Goal: Task Accomplishment & Management: Use online tool/utility

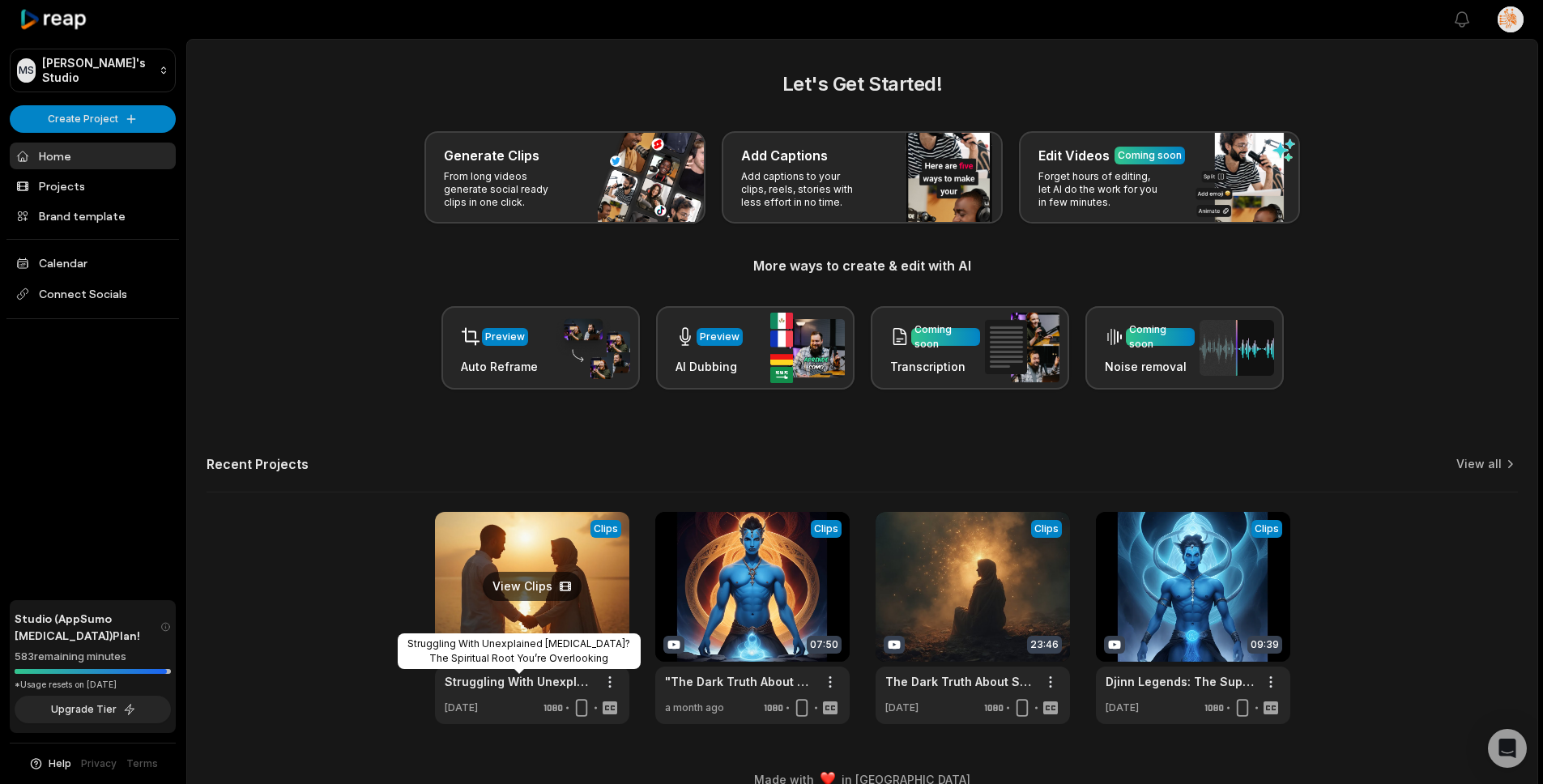
click at [507, 674] on link "Struggling With Unexplained [MEDICAL_DATA]? The Spiritual Root You’re Overlooki…" at bounding box center [519, 681] width 149 height 17
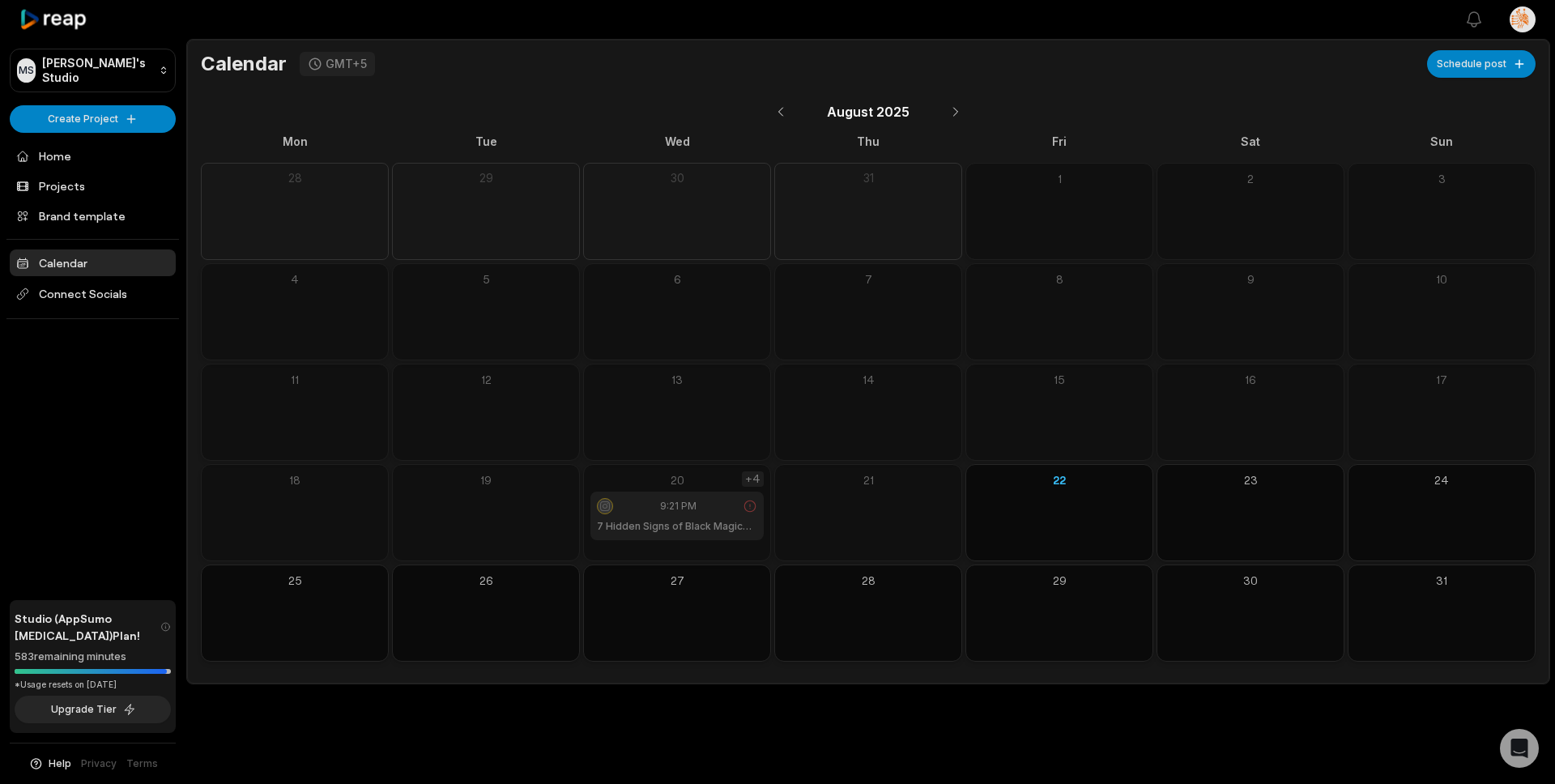
click at [754, 478] on div "+4" at bounding box center [753, 479] width 22 height 15
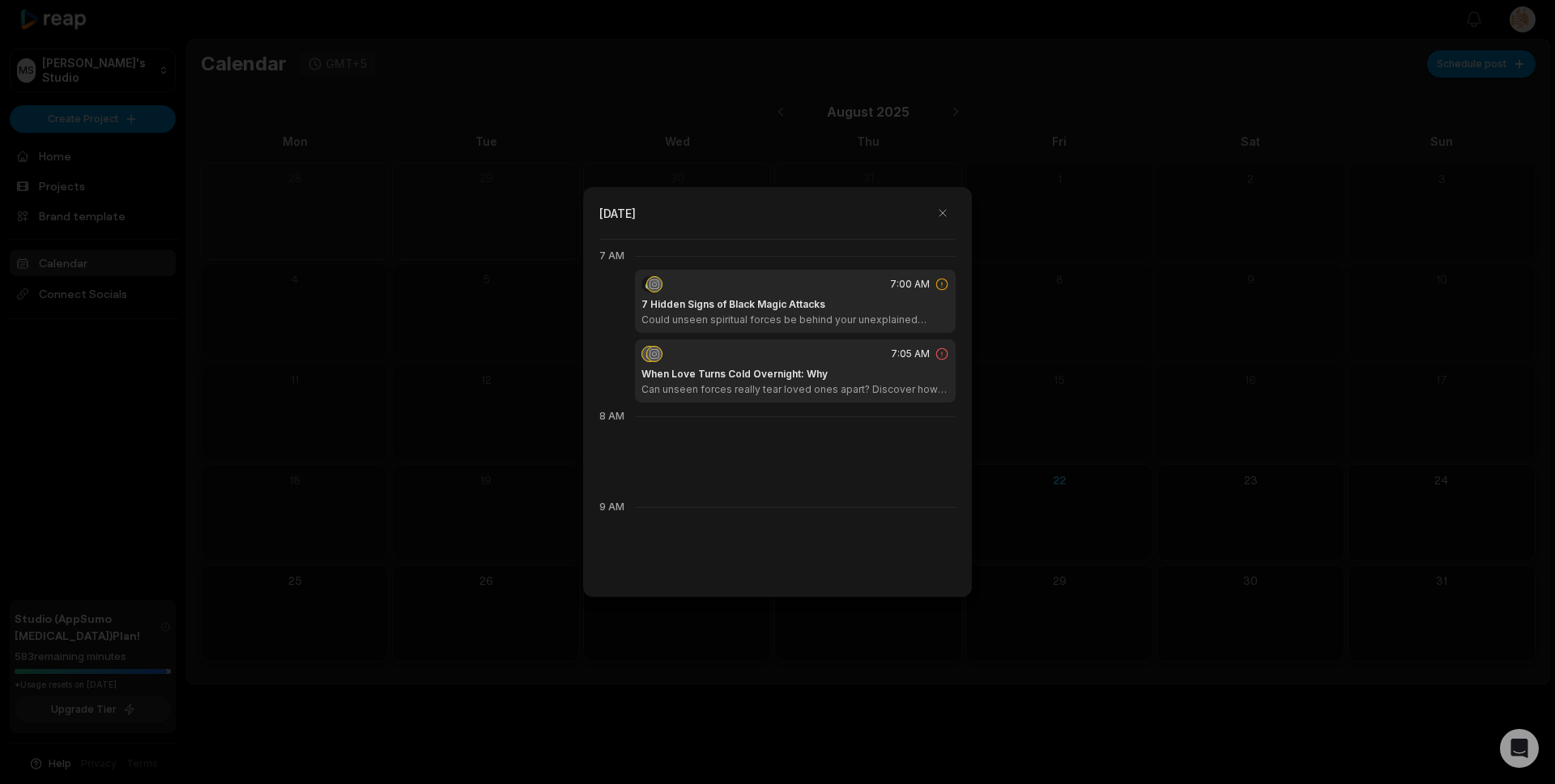
scroll to position [635, 0]
click at [811, 355] on div "7:05 AM" at bounding box center [795, 351] width 308 height 16
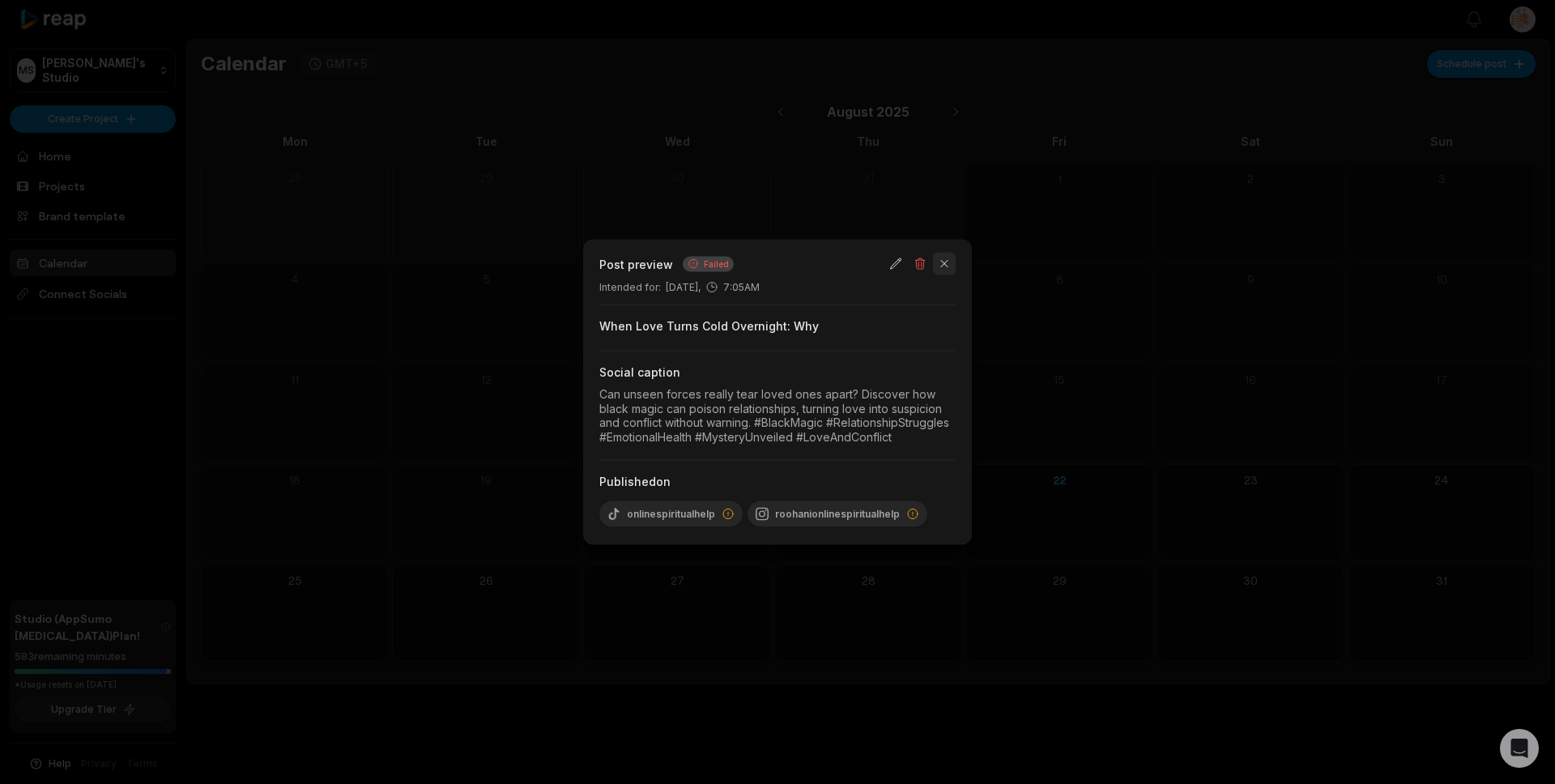
click at [949, 266] on button "button" at bounding box center [944, 264] width 23 height 23
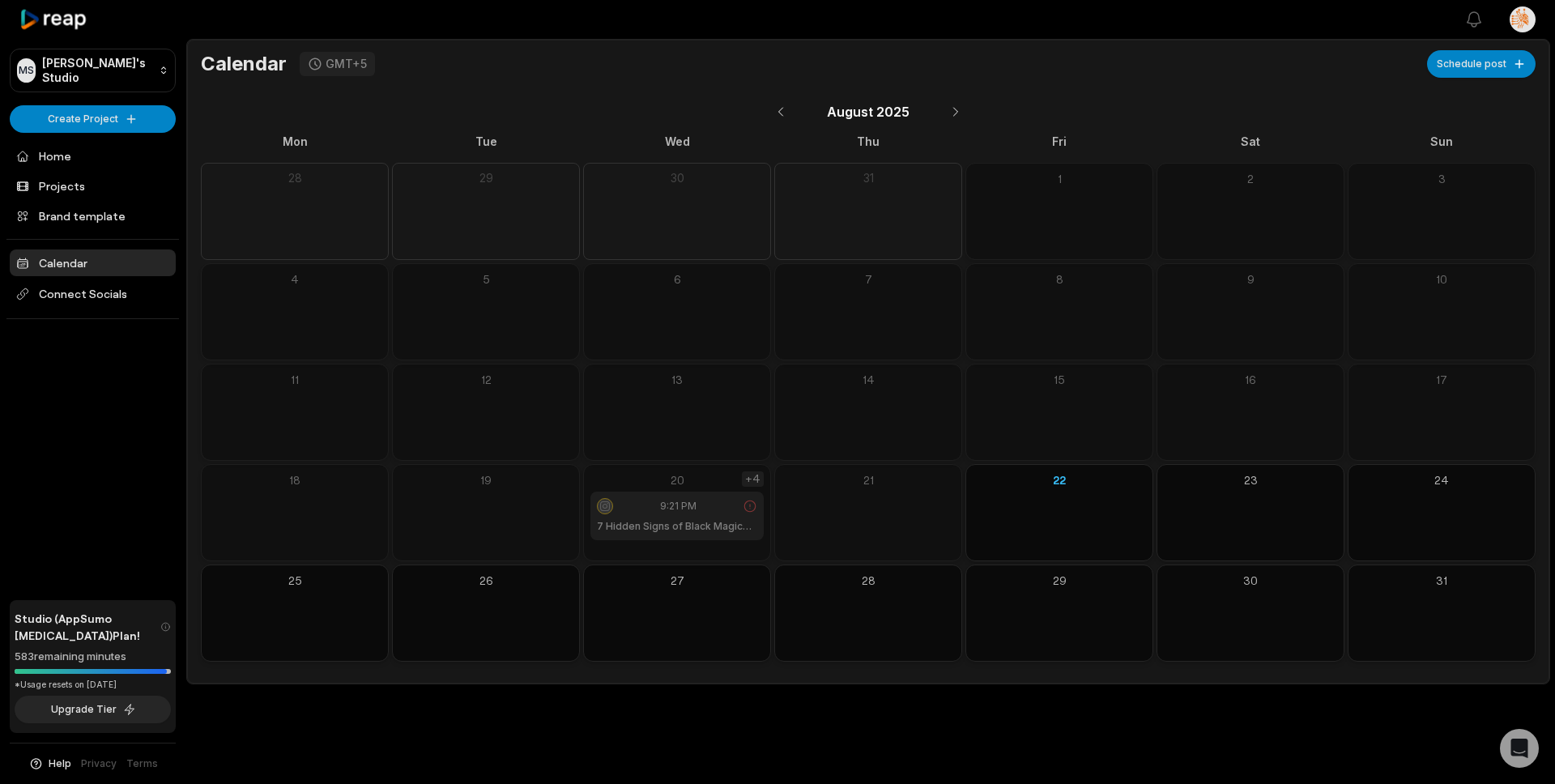
click at [751, 481] on div "+4" at bounding box center [753, 479] width 22 height 15
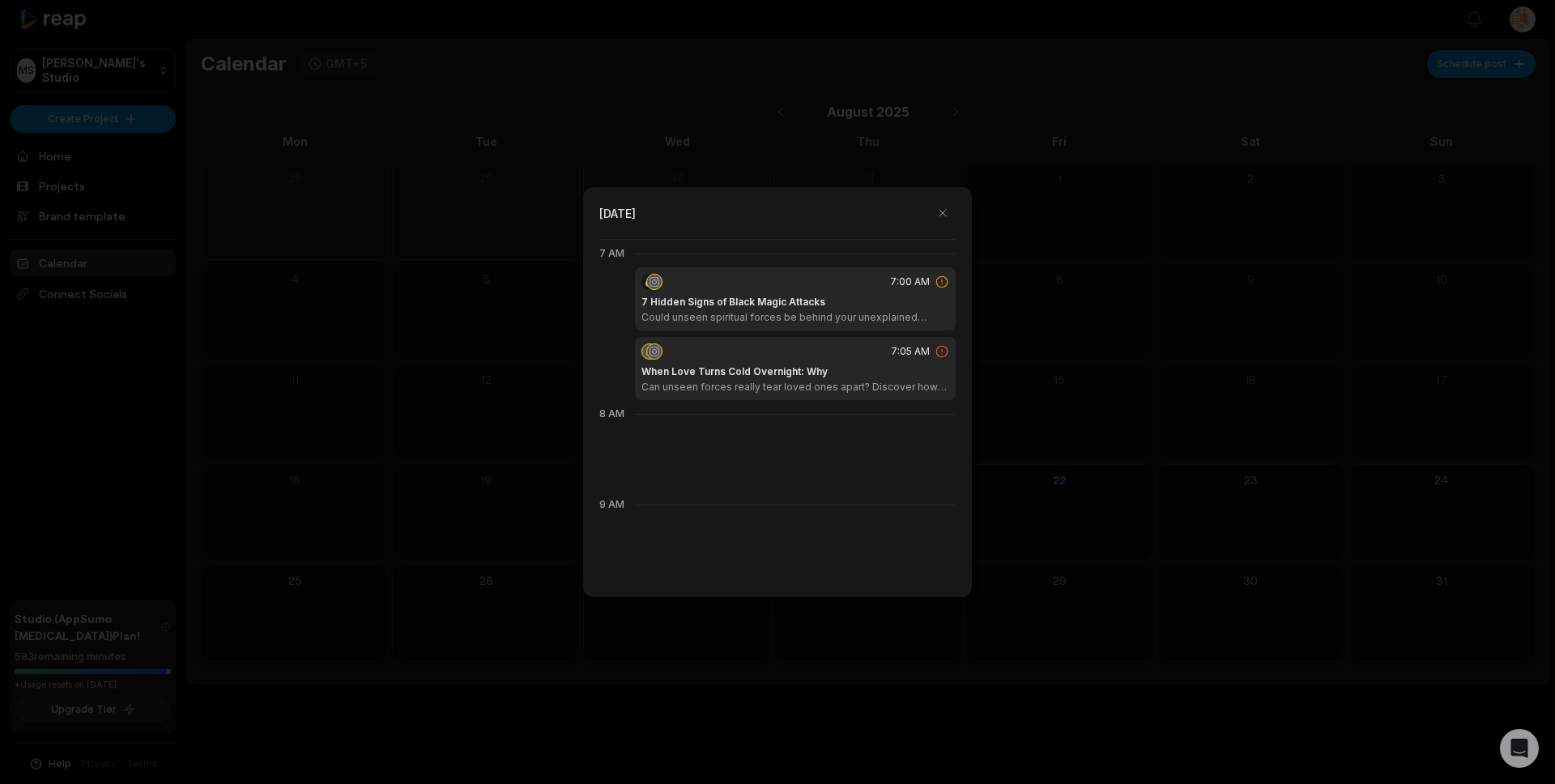
click at [792, 297] on h1 "7 Hidden Signs of Black Magic Attacks" at bounding box center [734, 302] width 184 height 14
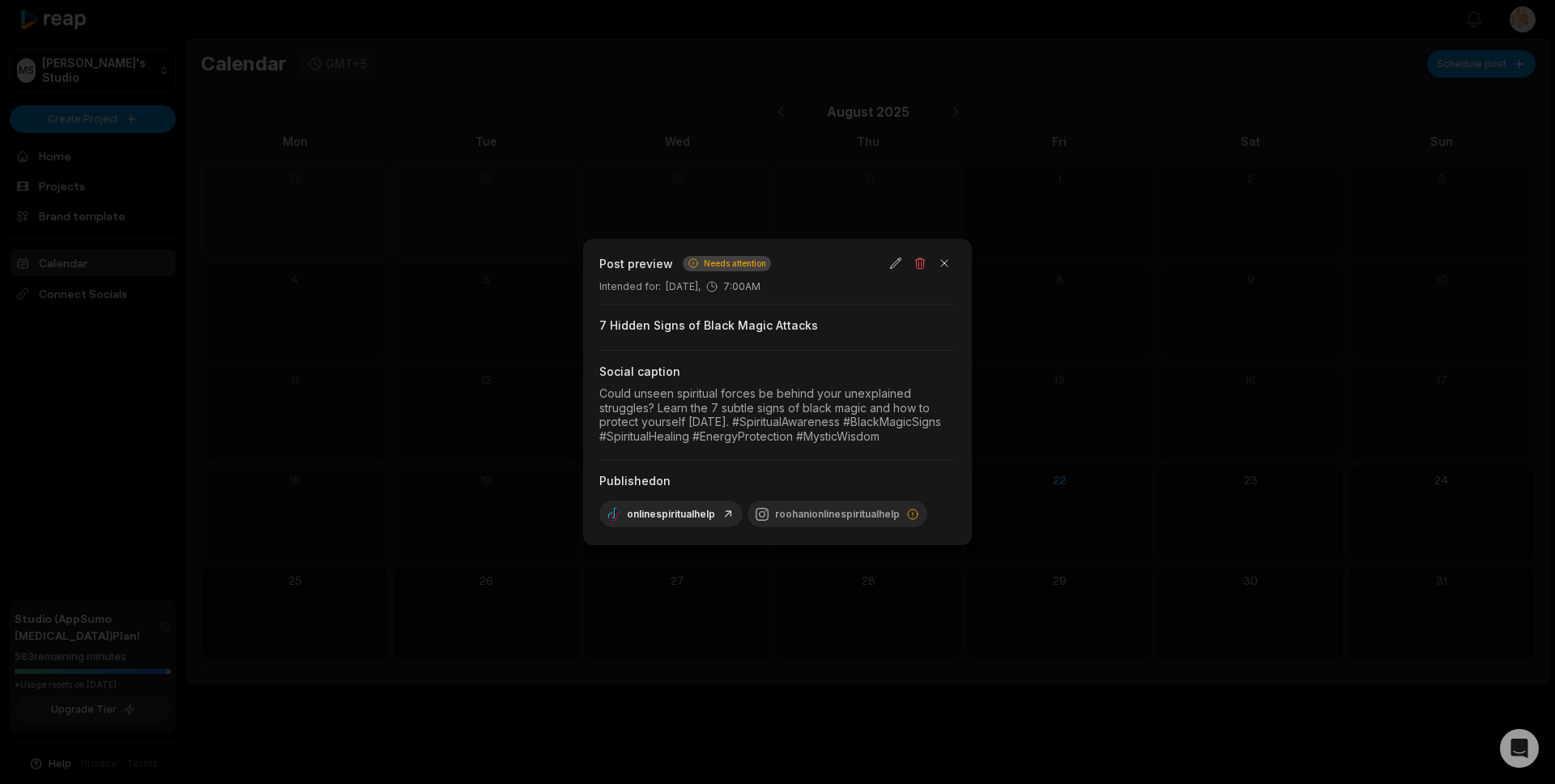
click at [688, 262] on icon at bounding box center [693, 262] width 11 height 11
drag, startPoint x: 600, startPoint y: 324, endPoint x: 813, endPoint y: 330, distance: 213.1
click at [813, 330] on div "7 Hidden Signs of Black Magic Attacks" at bounding box center [778, 325] width 357 height 16
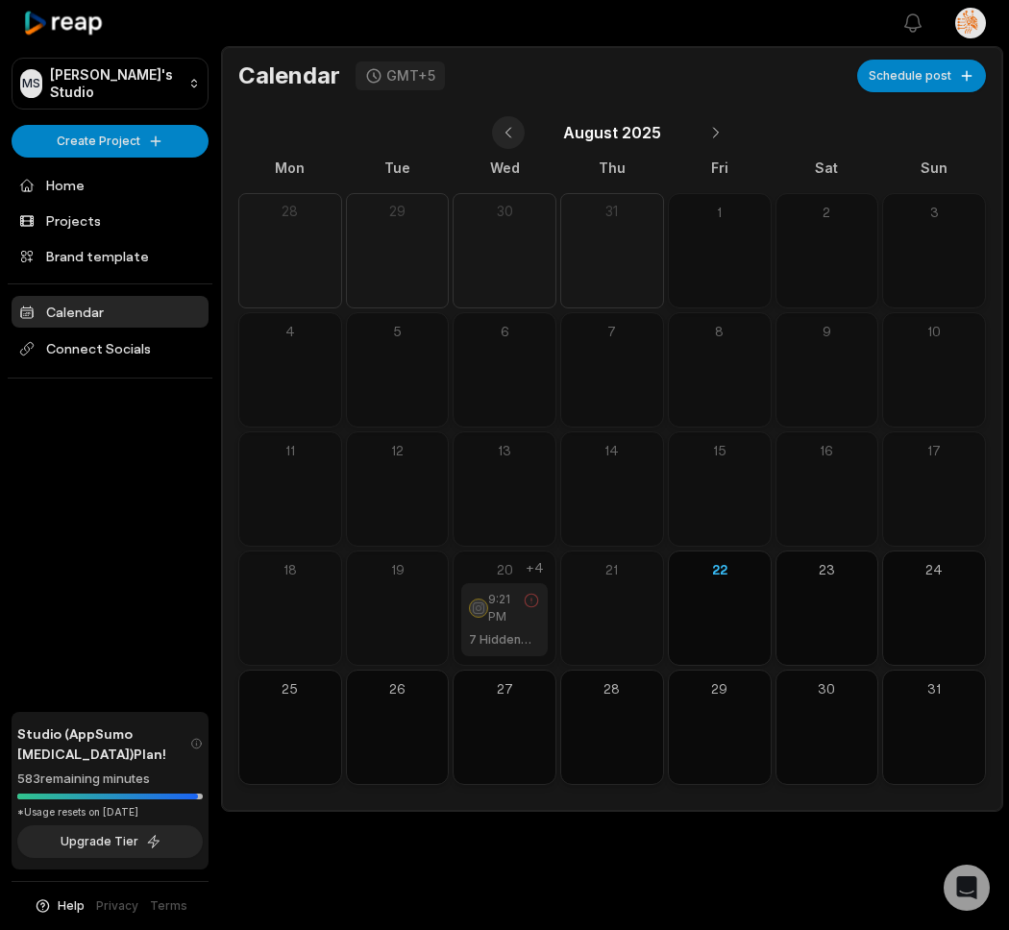
click at [520, 136] on button at bounding box center [508, 132] width 33 height 33
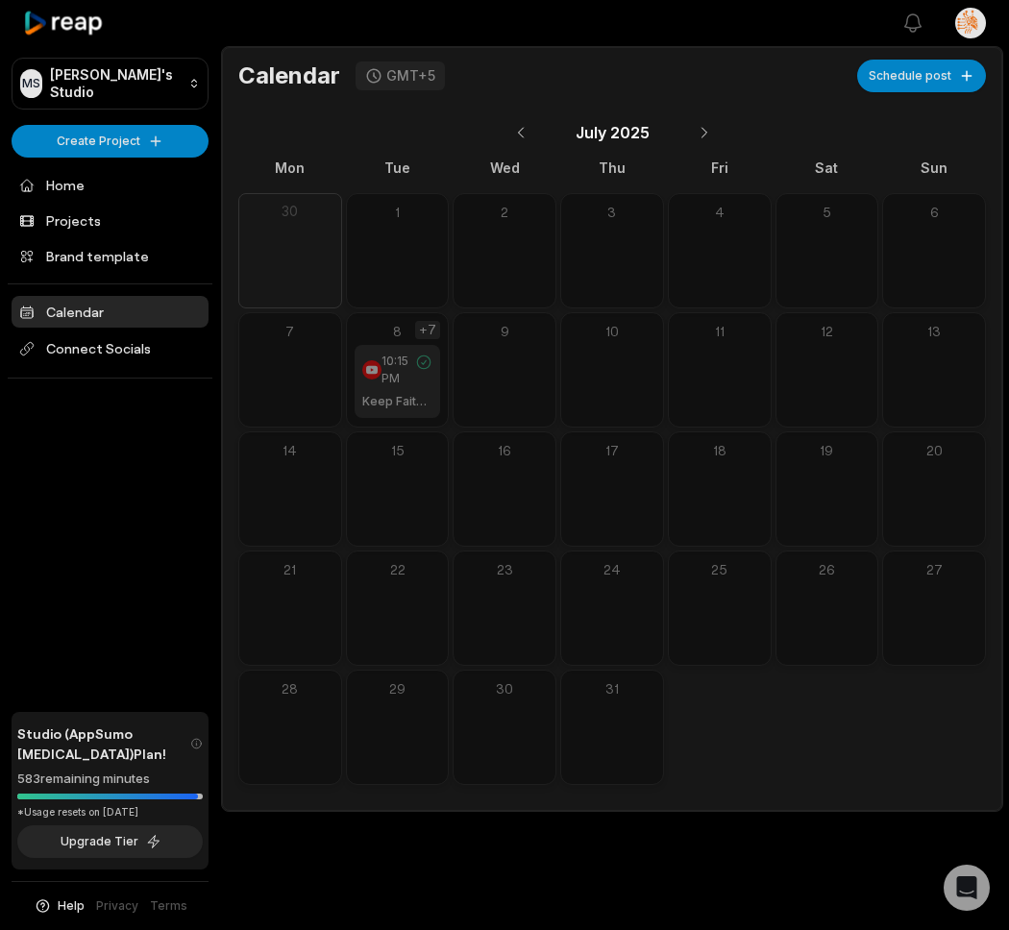
click at [434, 327] on div "+7" at bounding box center [427, 330] width 25 height 18
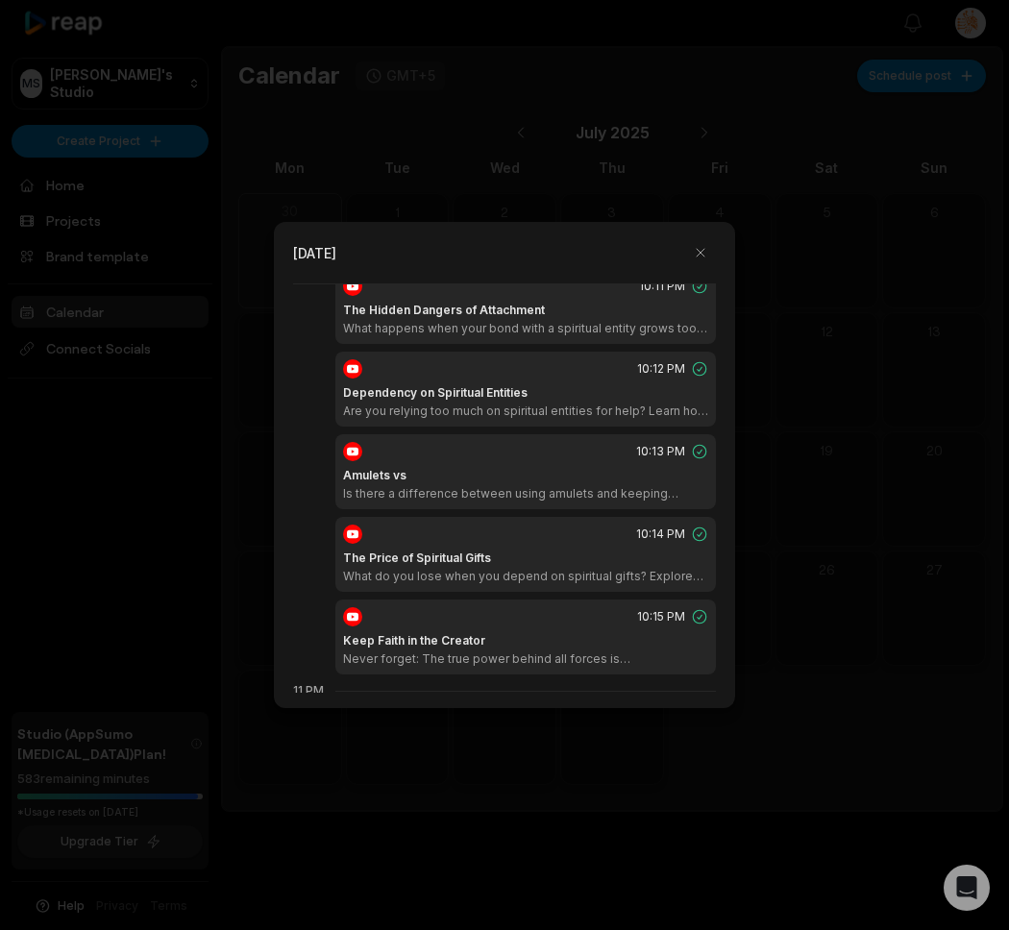
scroll to position [2670, 0]
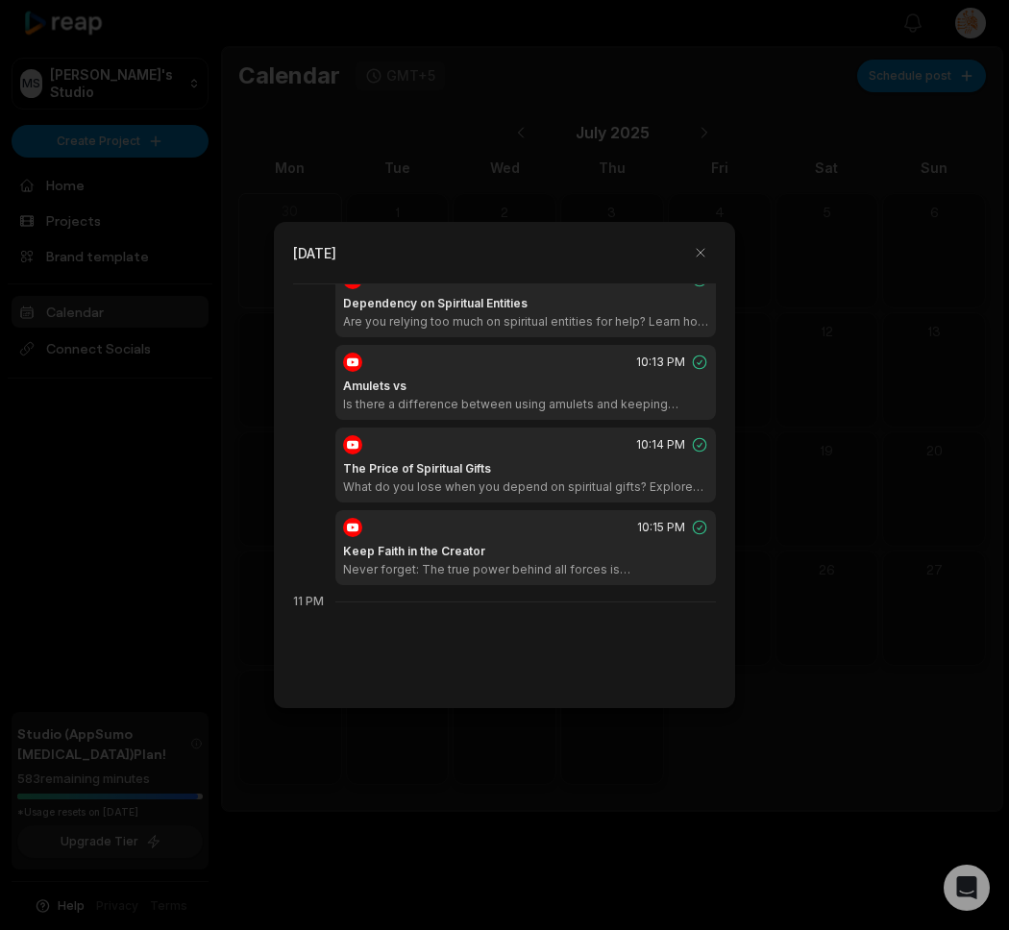
click at [549, 780] on div at bounding box center [504, 465] width 1009 height 930
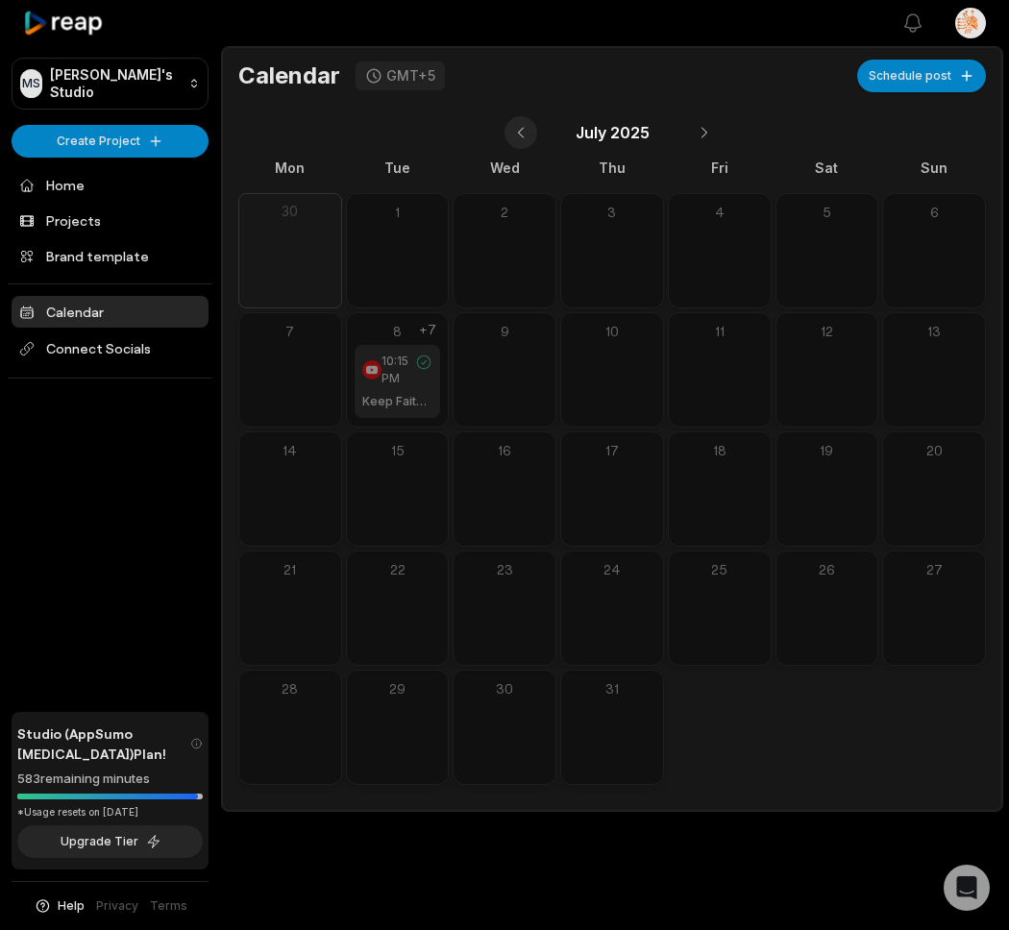
click at [531, 127] on button at bounding box center [520, 132] width 33 height 33
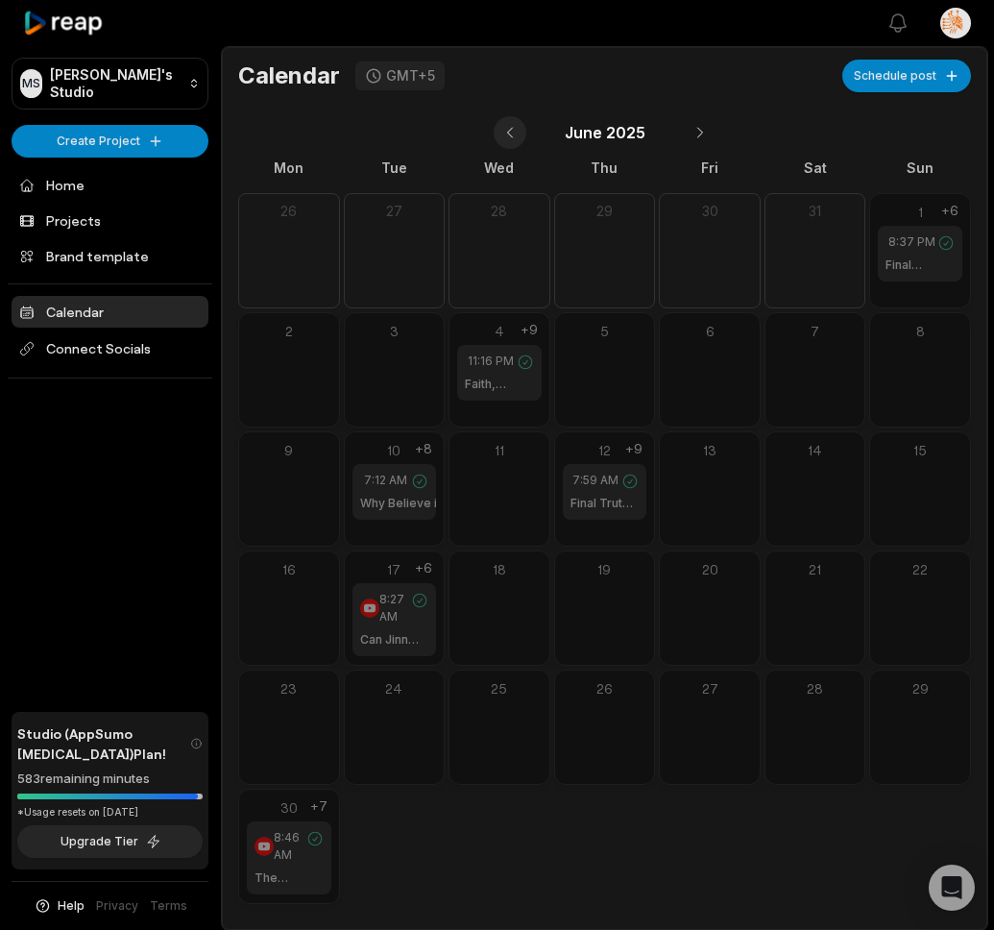
click at [516, 129] on button at bounding box center [510, 132] width 33 height 33
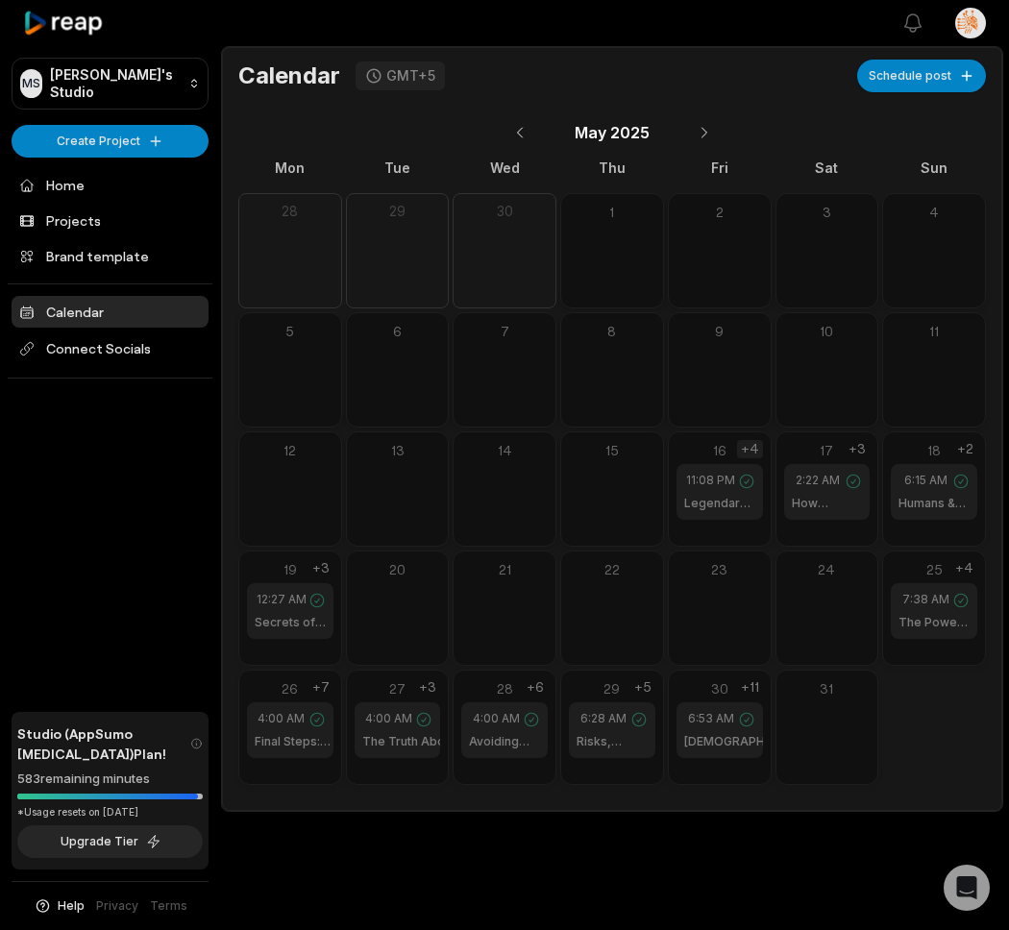
click at [754, 451] on div "+4" at bounding box center [750, 449] width 26 height 18
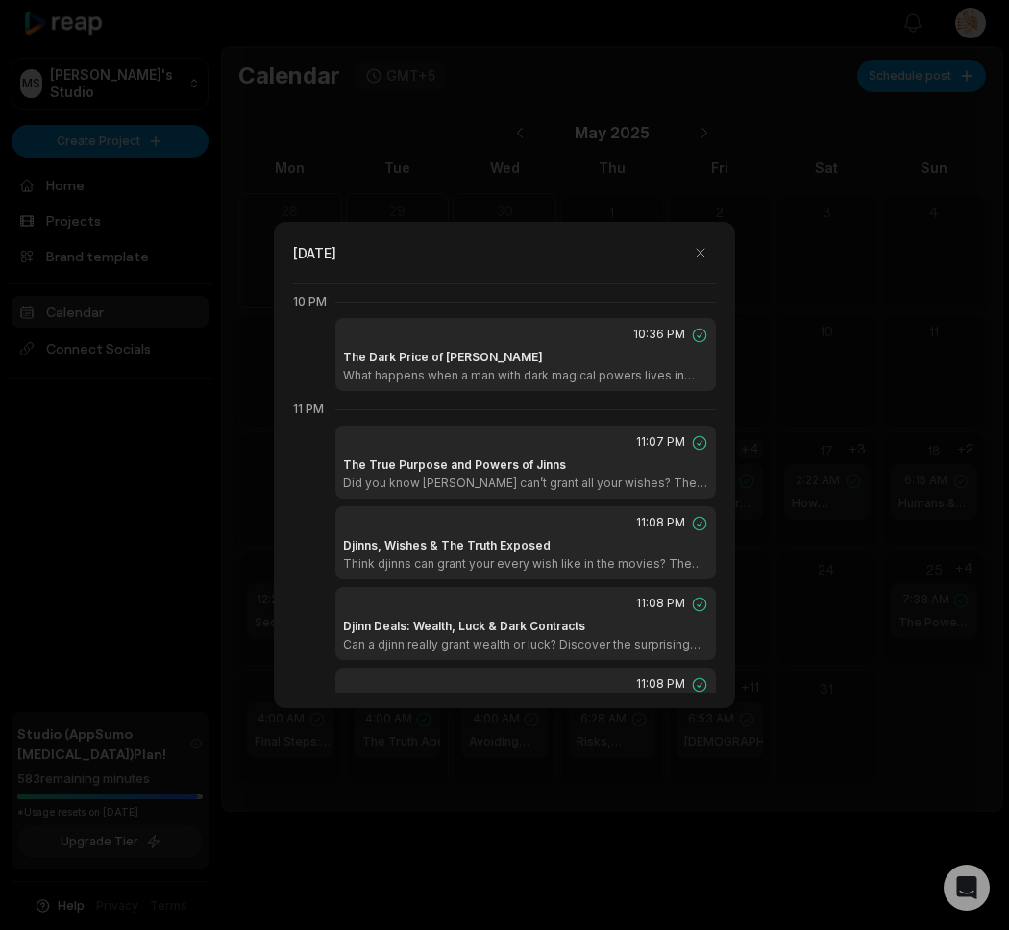
scroll to position [2367, 0]
click at [586, 338] on div "10:36 PM" at bounding box center [525, 333] width 365 height 17
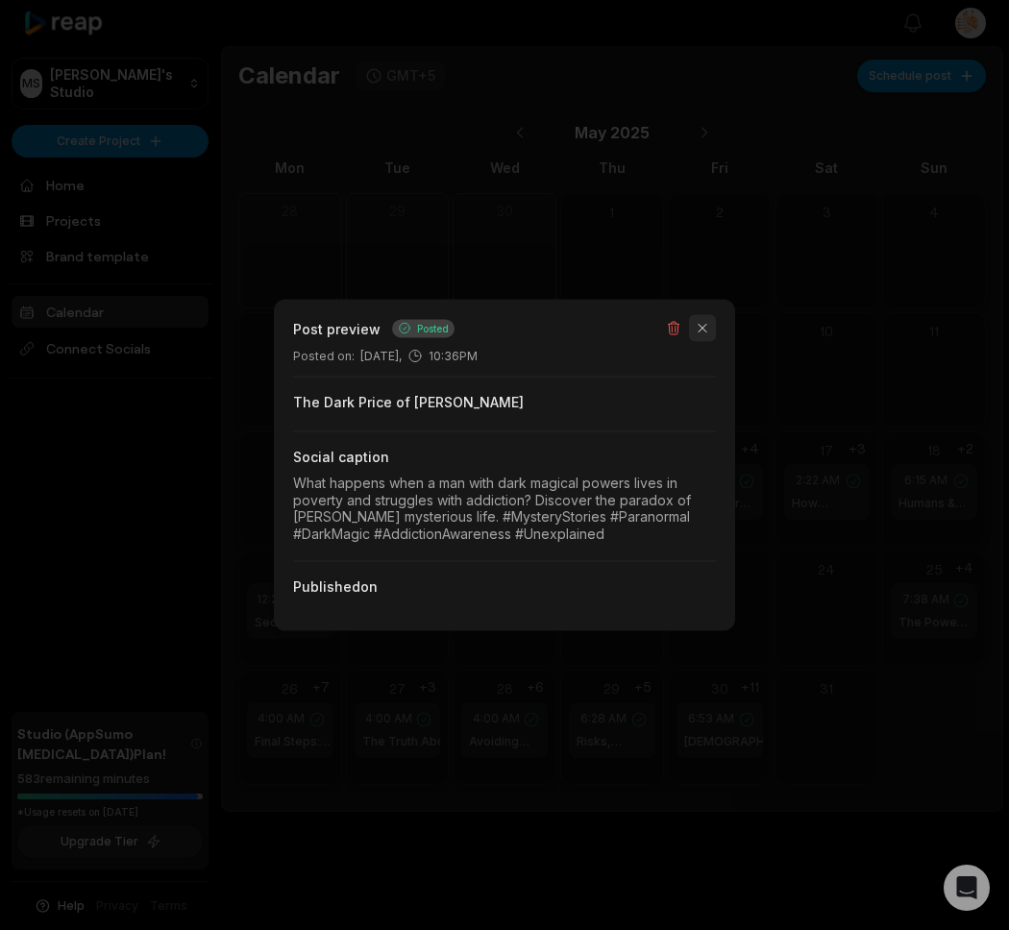
click at [700, 329] on button "button" at bounding box center [702, 328] width 27 height 27
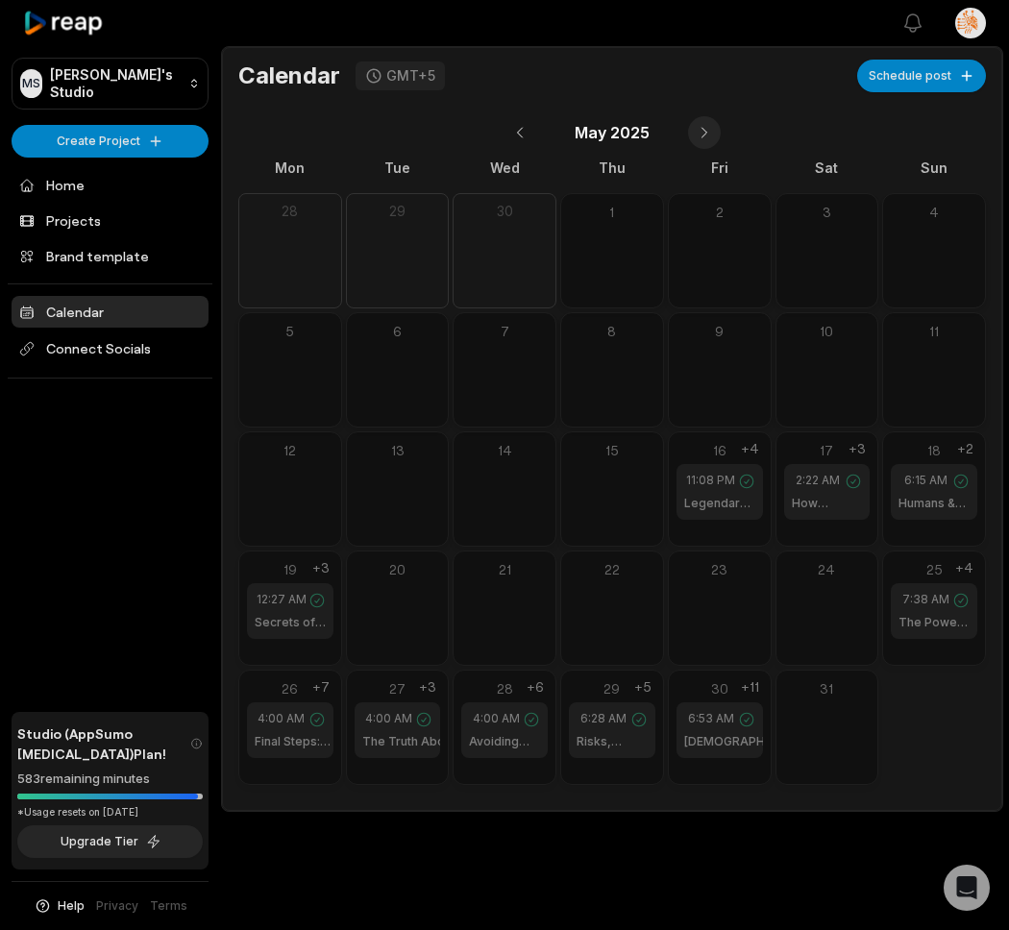
click at [699, 134] on button at bounding box center [704, 132] width 33 height 33
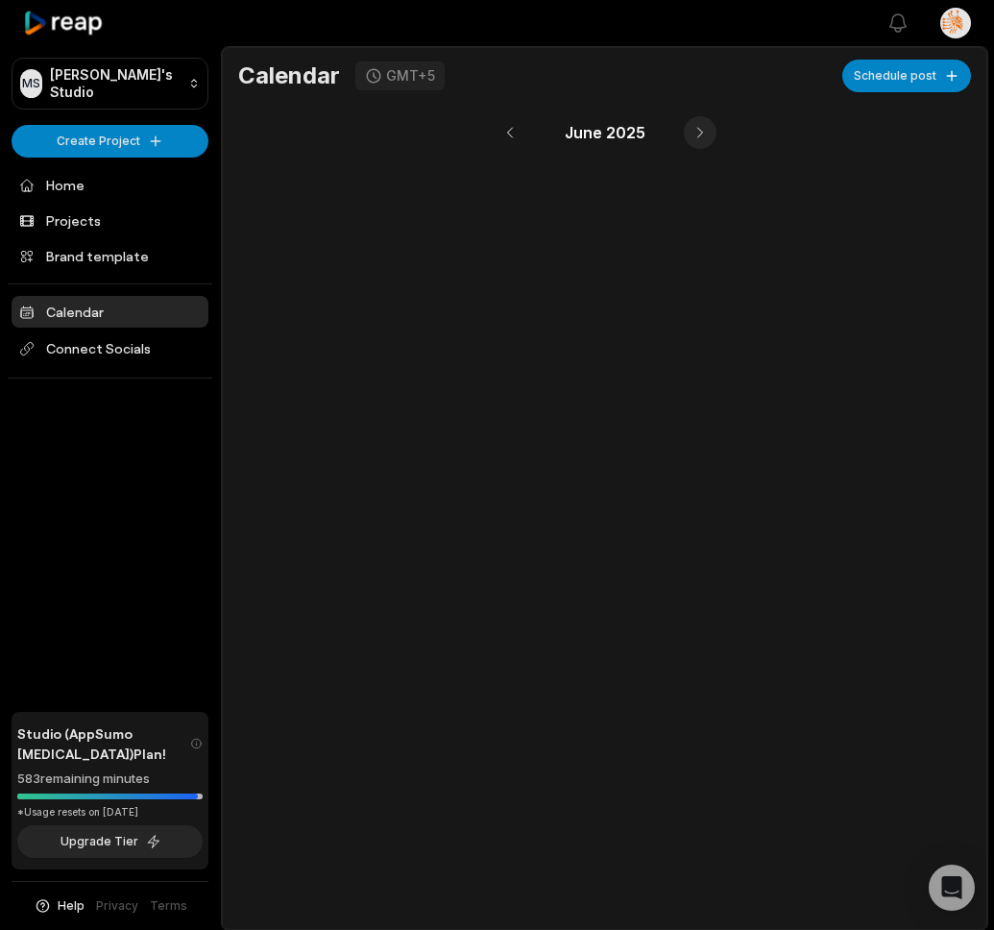
click at [699, 134] on button at bounding box center [700, 132] width 33 height 33
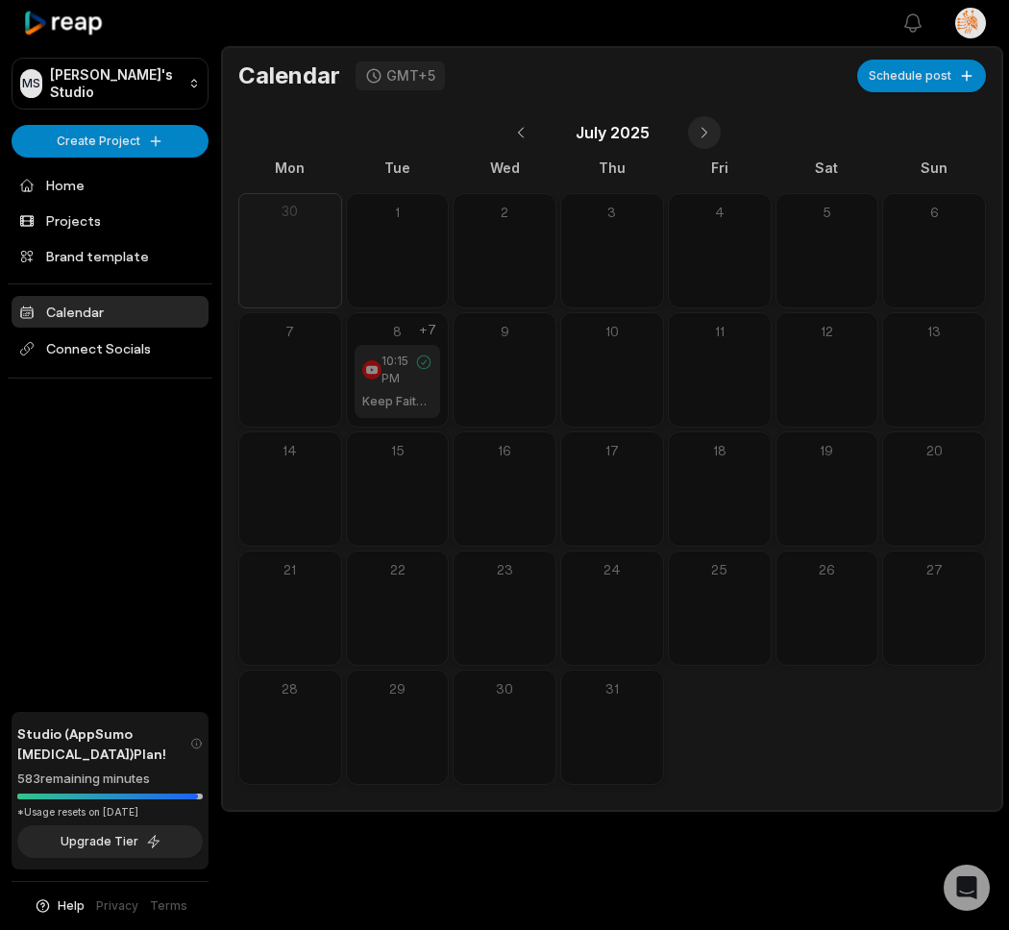
click at [699, 134] on button at bounding box center [704, 132] width 33 height 33
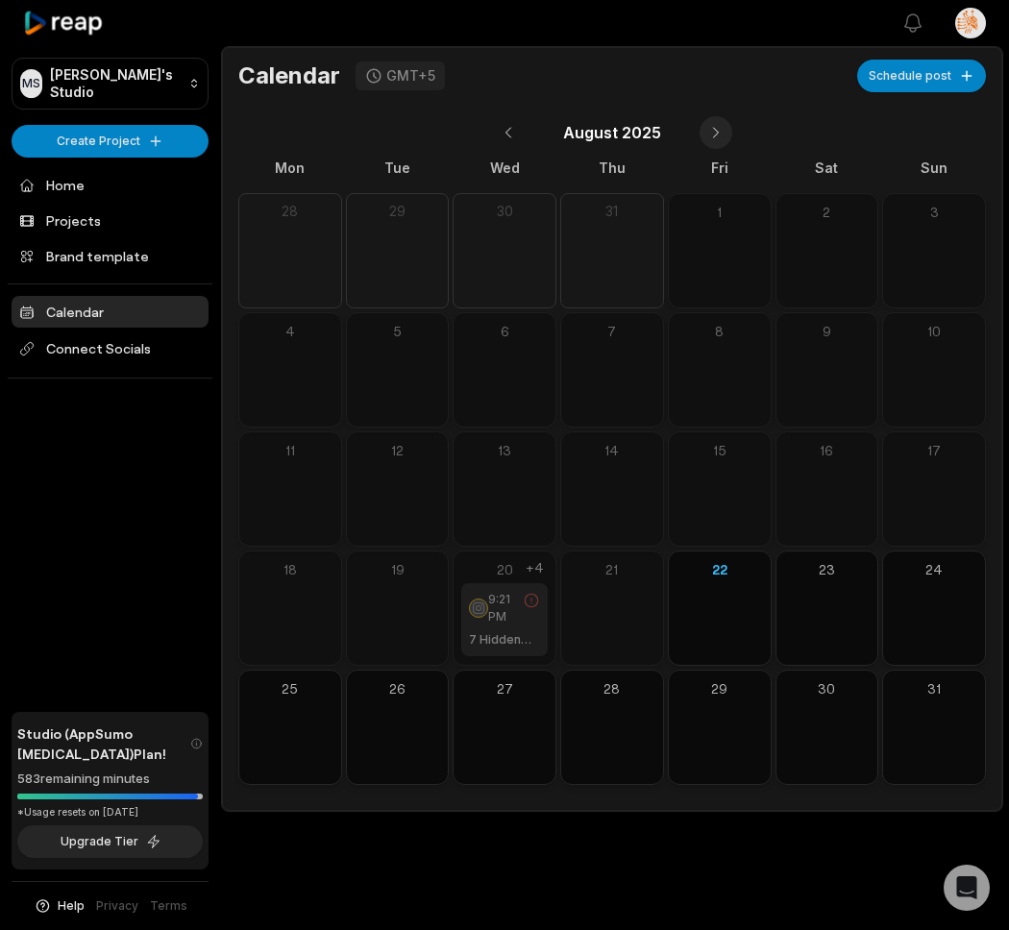
click at [699, 134] on button at bounding box center [715, 132] width 33 height 33
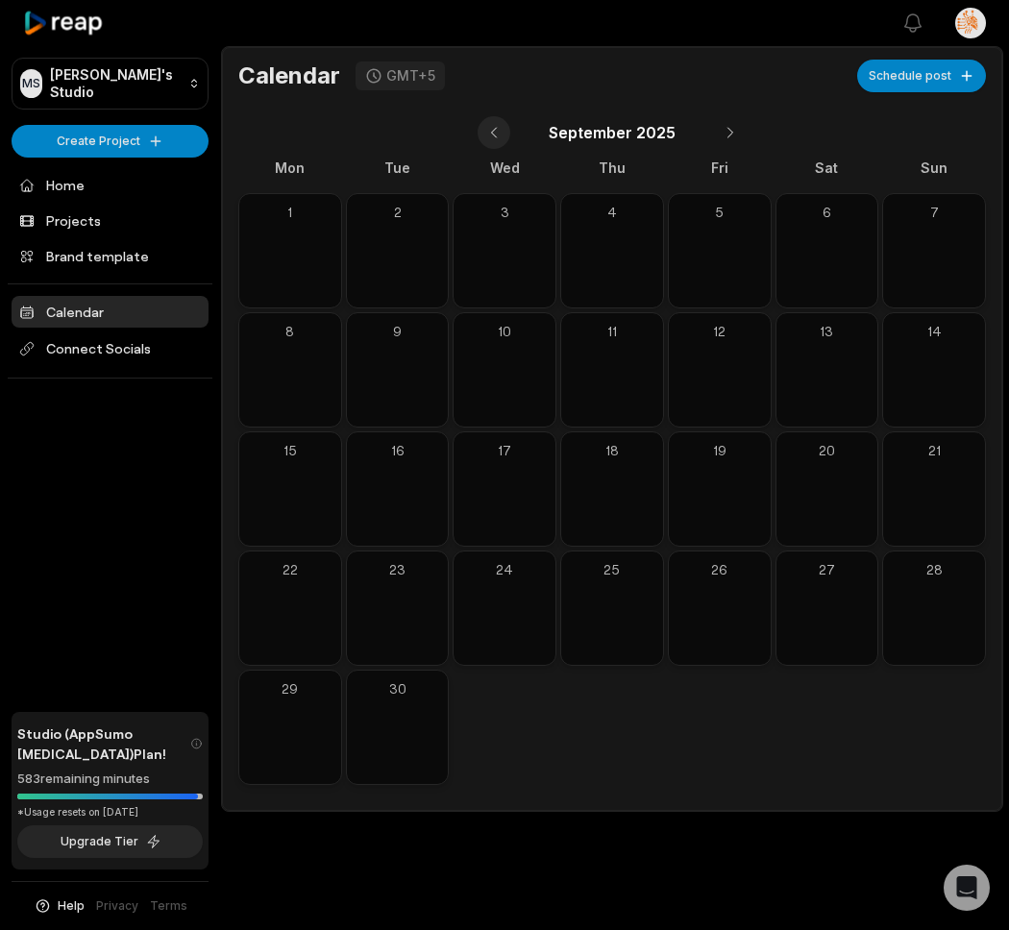
click at [479, 131] on button at bounding box center [493, 132] width 33 height 33
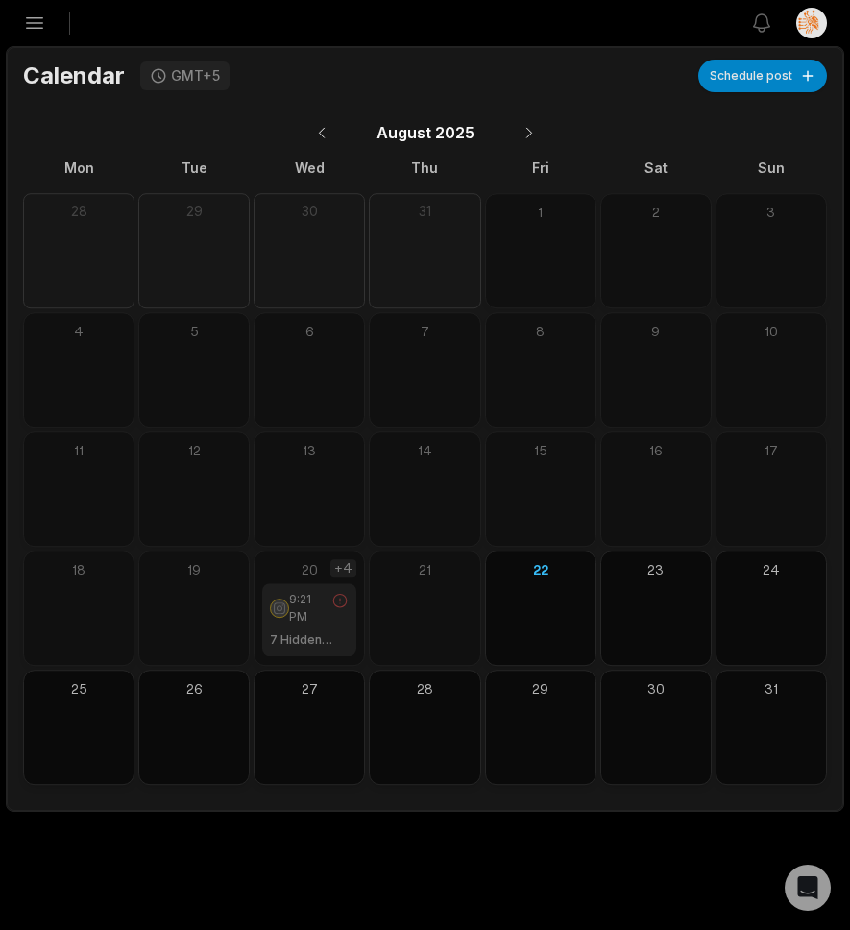
click at [351, 573] on div "+4" at bounding box center [343, 568] width 26 height 18
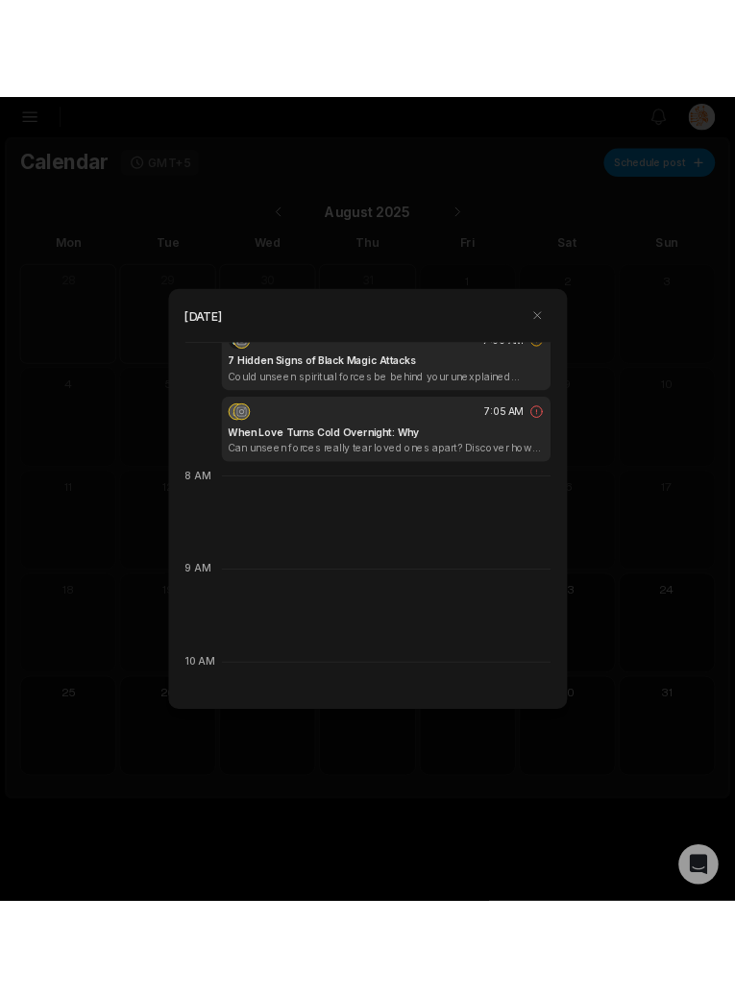
scroll to position [806, 0]
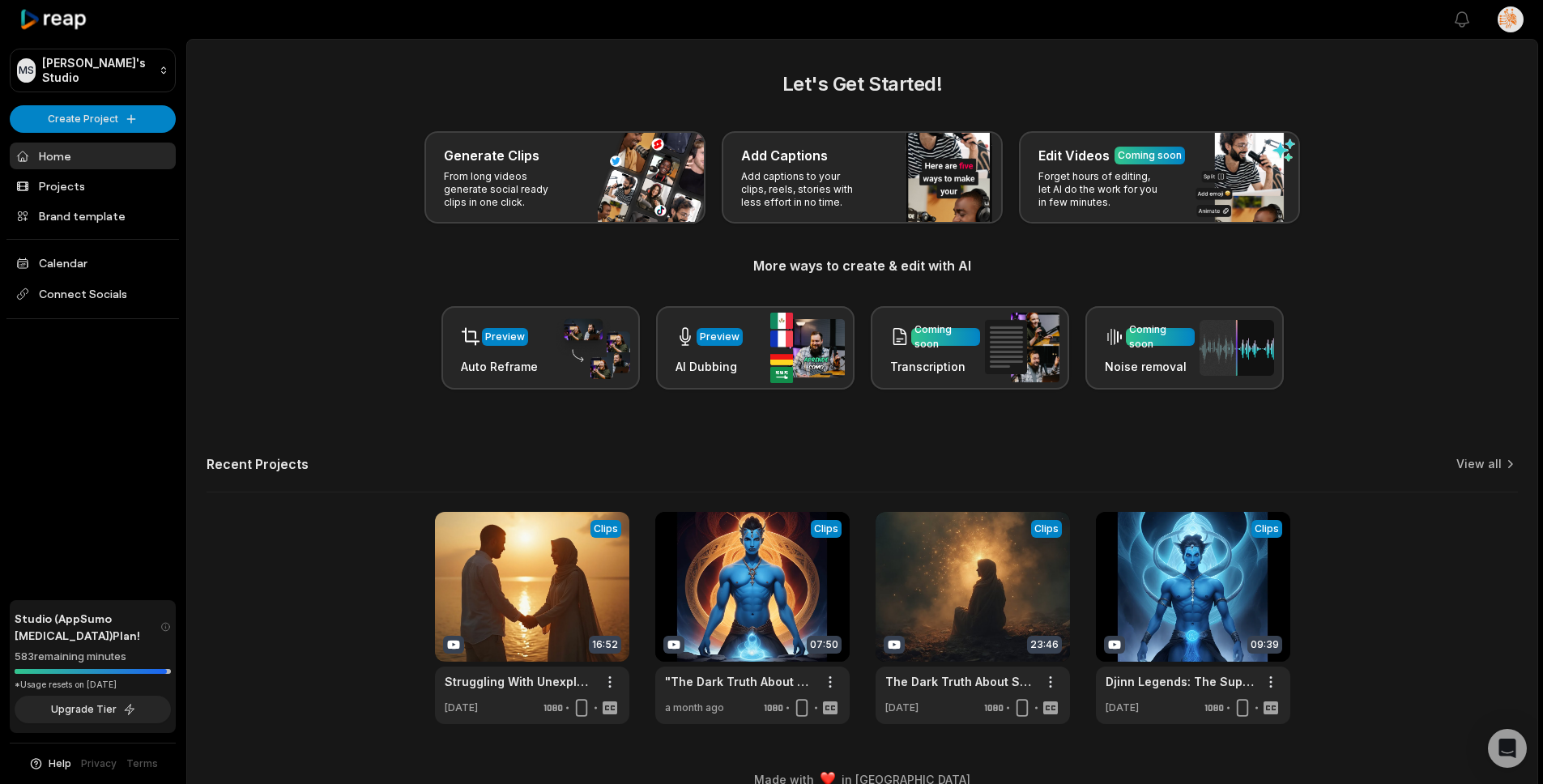
click at [1520, 17] on html "[PERSON_NAME] Studio Create Project Home Projects Brand template Calendar Conne…" at bounding box center [772, 392] width 1543 height 784
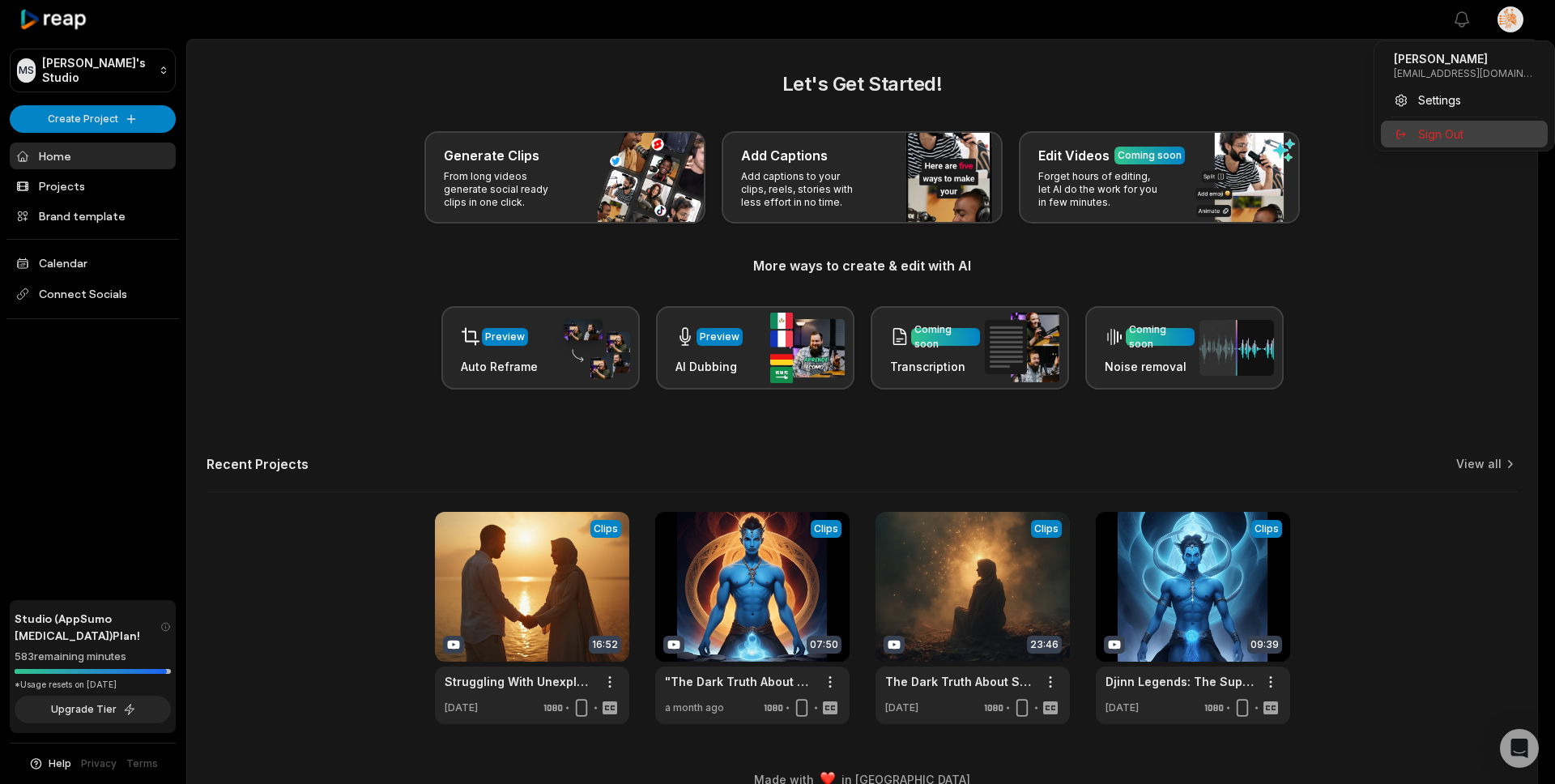
click at [1446, 126] on span "Sign Out" at bounding box center [1441, 134] width 46 height 17
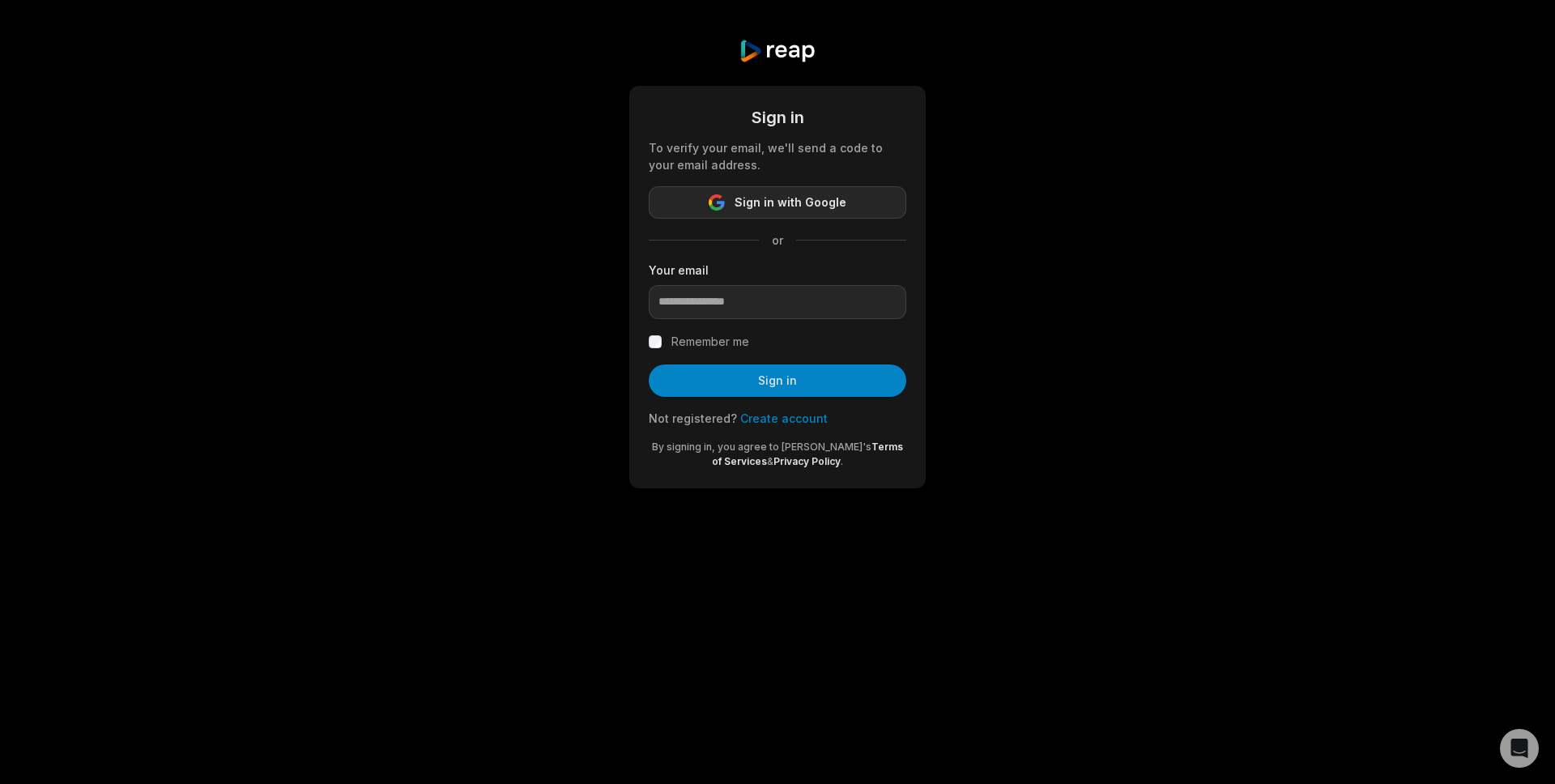
click at [788, 203] on span "Sign in with Google" at bounding box center [790, 202] width 112 height 19
